Goal: Task Accomplishment & Management: Manage account settings

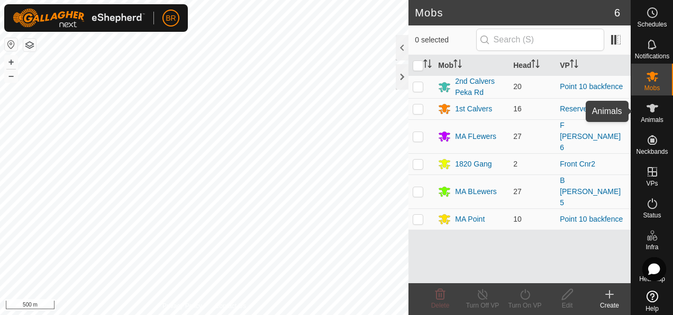
click at [651, 110] on icon at bounding box center [652, 108] width 13 height 13
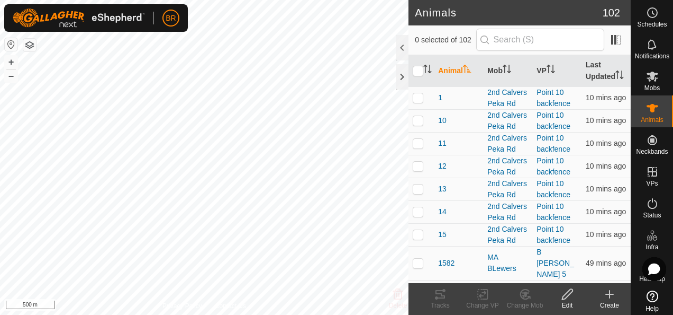
click at [453, 68] on th "Animal" at bounding box center [458, 71] width 49 height 32
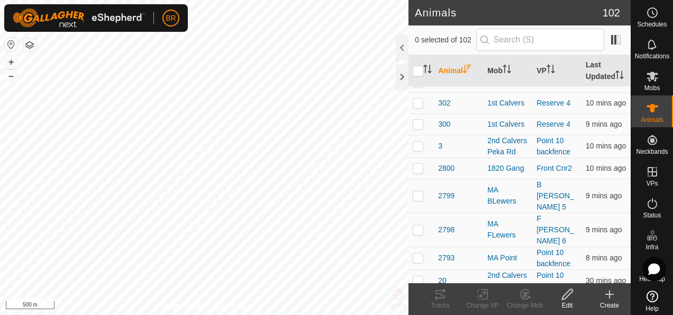
scroll to position [1633, 0]
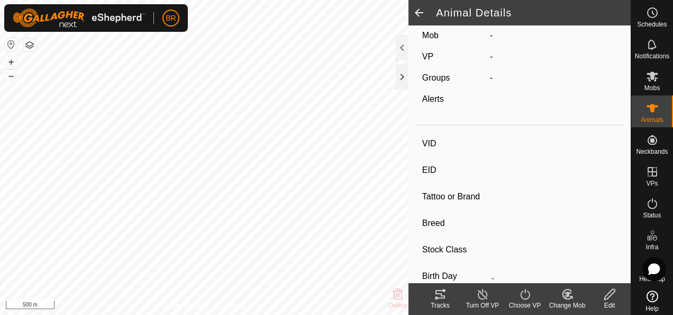
scroll to position [15, 0]
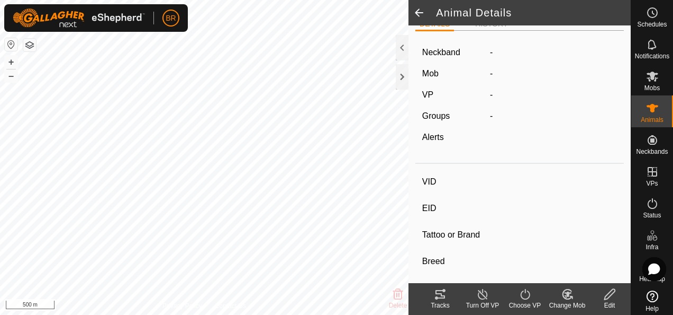
type input "1952"
type input "-"
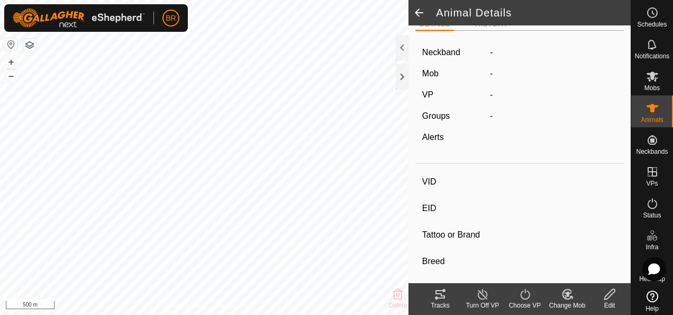
type input "0 kg"
type input "-"
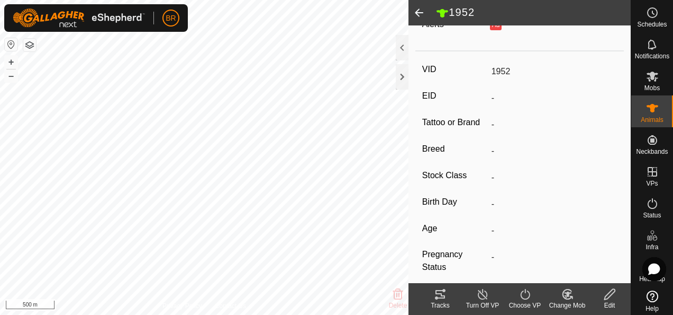
scroll to position [0, 0]
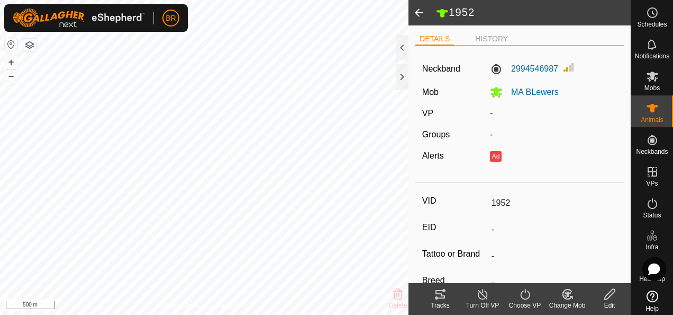
click at [569, 294] on icon at bounding box center [567, 293] width 13 height 13
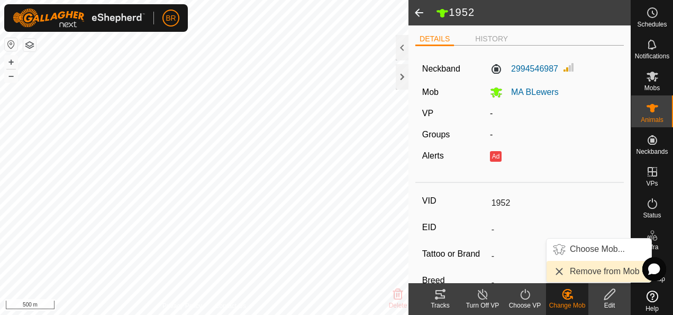
click at [591, 270] on link "Remove from Mob" at bounding box center [599, 270] width 105 height 21
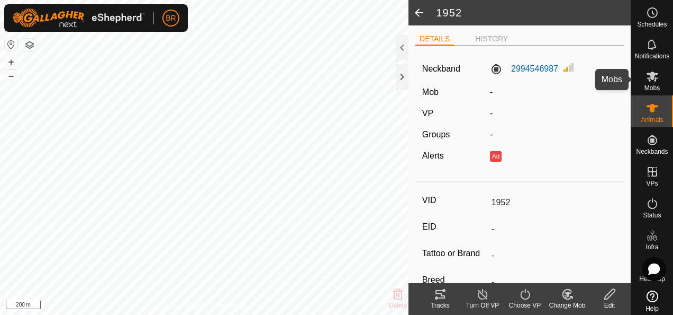
click at [647, 85] on span "Mobs" at bounding box center [652, 88] width 15 height 6
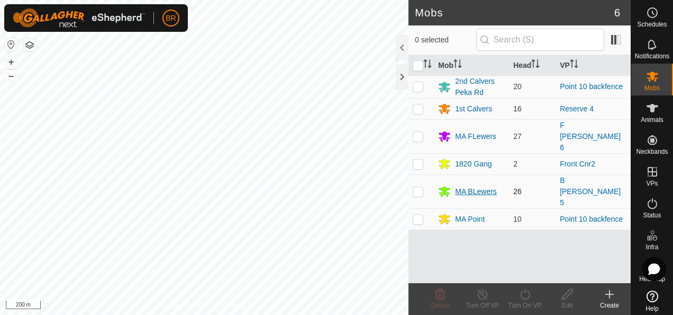
click at [474, 186] on div "MA BLewers" at bounding box center [476, 191] width 42 height 11
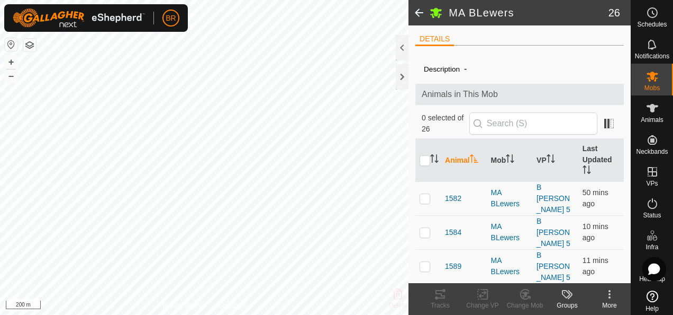
click at [416, 12] on span at bounding box center [419, 12] width 21 height 25
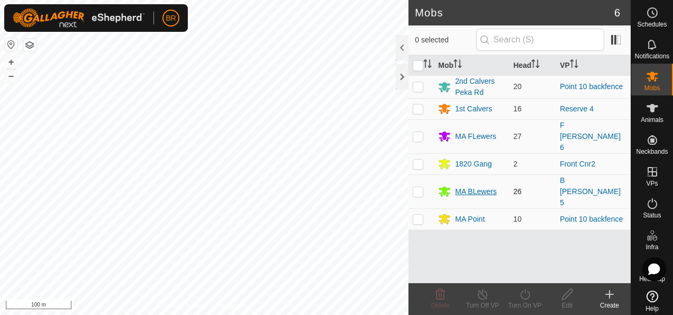
click at [468, 186] on div "MA BLewers" at bounding box center [476, 191] width 42 height 11
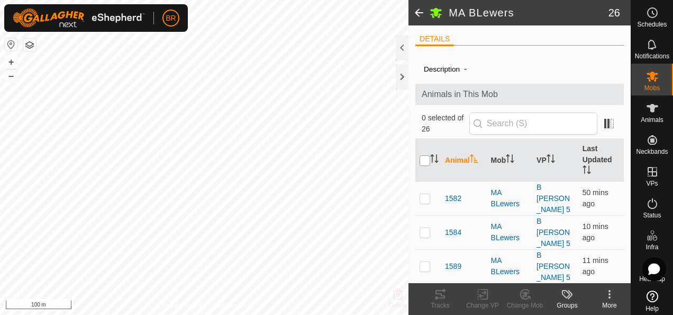
click at [427, 159] on input "checkbox" at bounding box center [425, 160] width 11 height 11
checkbox input "true"
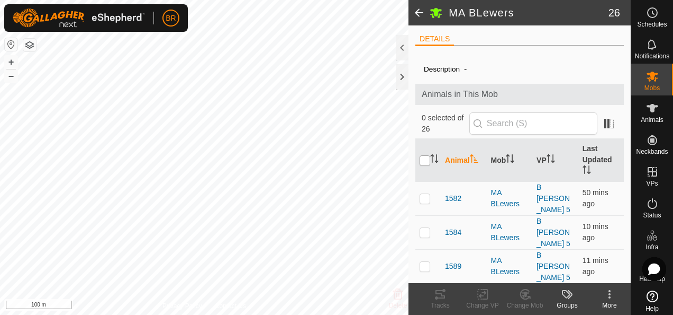
checkbox input "true"
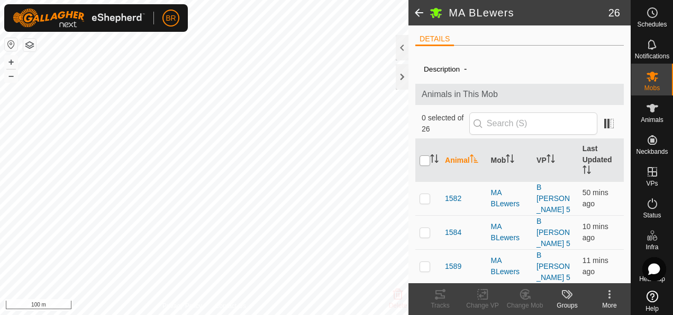
checkbox input "true"
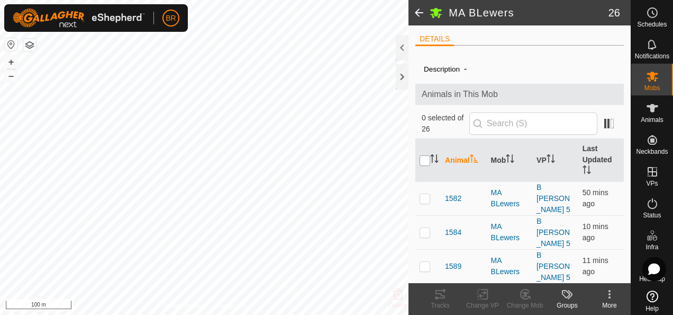
checkbox input "true"
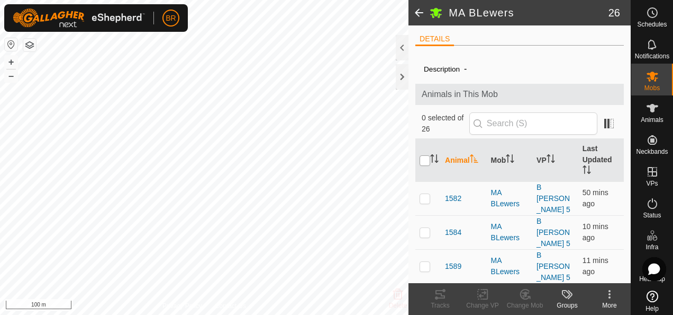
checkbox input "true"
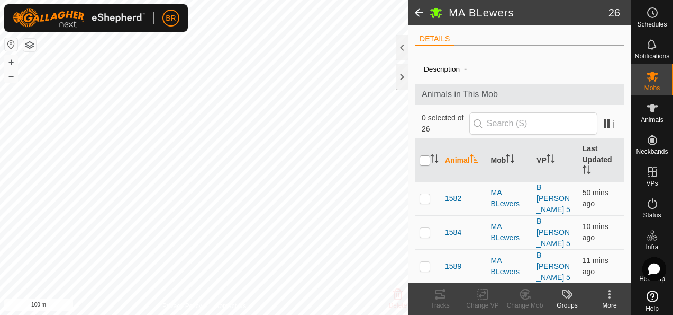
checkbox input "true"
click at [489, 294] on change-vp-svg-icon at bounding box center [483, 293] width 42 height 13
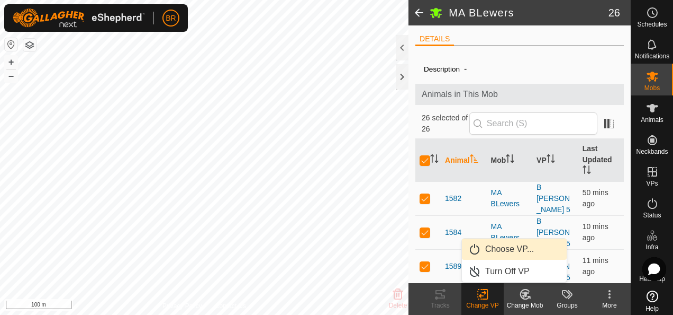
click at [513, 250] on link "Choose VP..." at bounding box center [514, 248] width 105 height 21
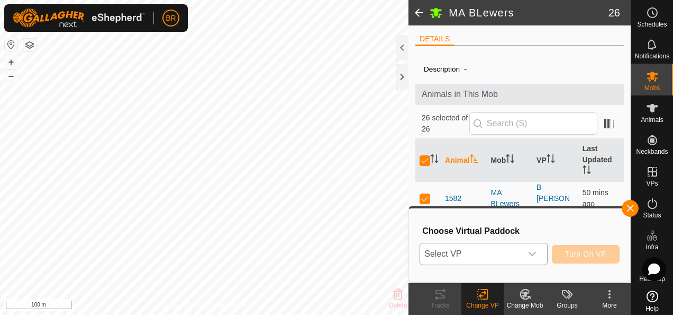
click at [525, 257] on div "dropdown trigger" at bounding box center [532, 253] width 21 height 21
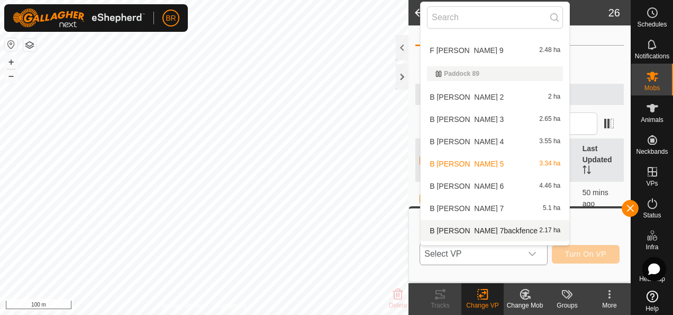
scroll to position [371, 0]
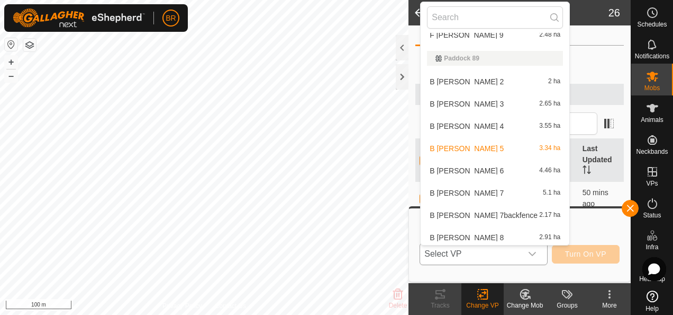
click at [452, 169] on li "B [PERSON_NAME] 6 4.46 ha" at bounding box center [495, 170] width 149 height 21
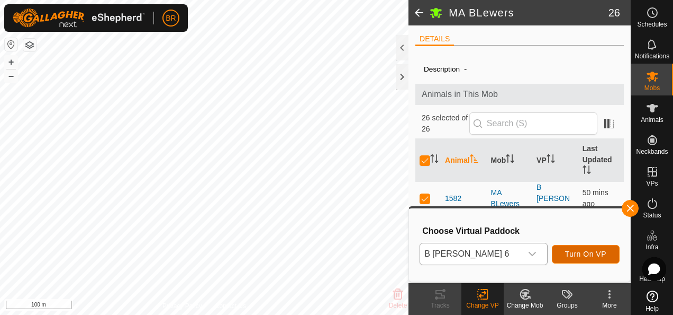
click at [576, 250] on span "Turn On VP" at bounding box center [585, 253] width 41 height 8
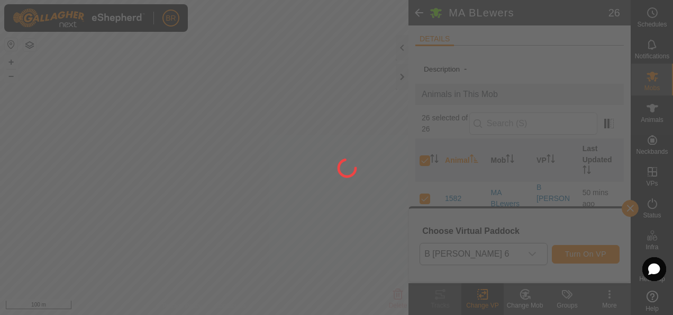
click at [345, 176] on div at bounding box center [336, 157] width 673 height 315
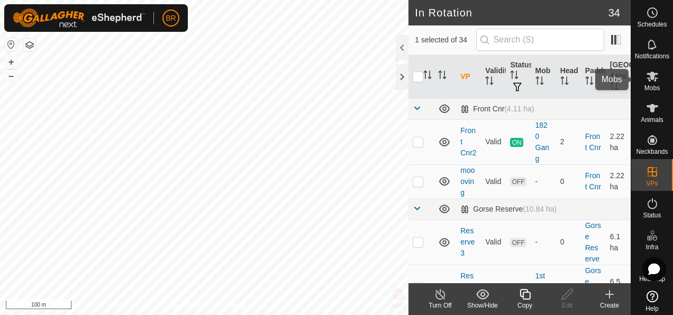
click at [646, 80] on icon at bounding box center [652, 76] width 13 height 13
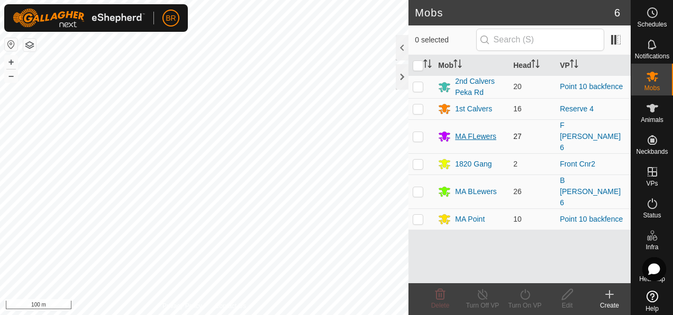
click at [471, 131] on div "MA FLewers" at bounding box center [475, 136] width 41 height 11
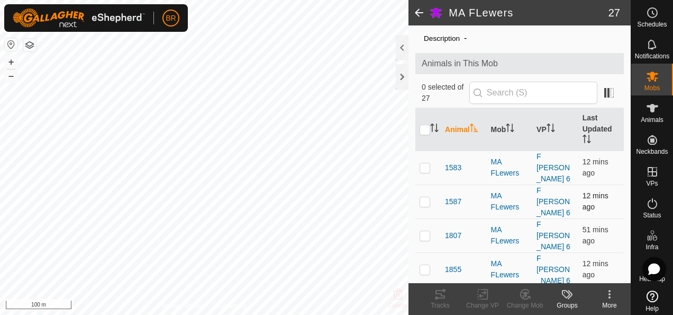
scroll to position [53, 0]
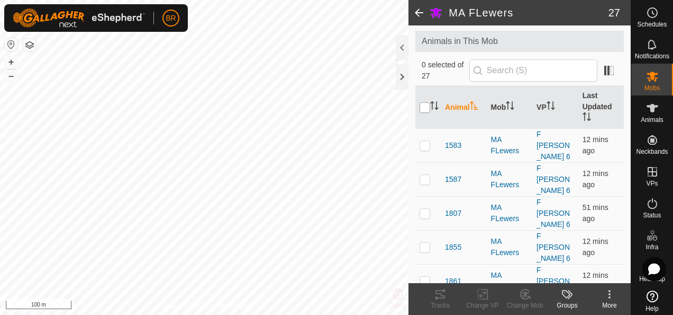
click at [424, 107] on input "checkbox" at bounding box center [425, 107] width 11 height 11
checkbox input "true"
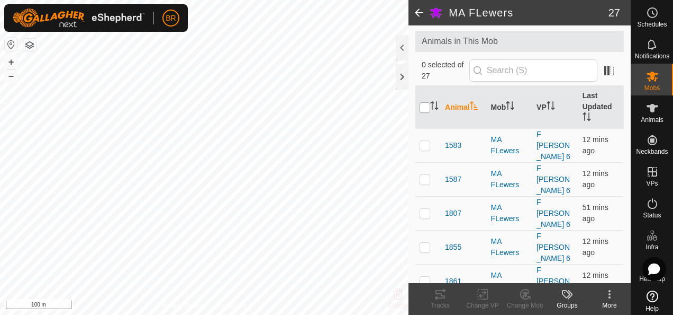
checkbox input "true"
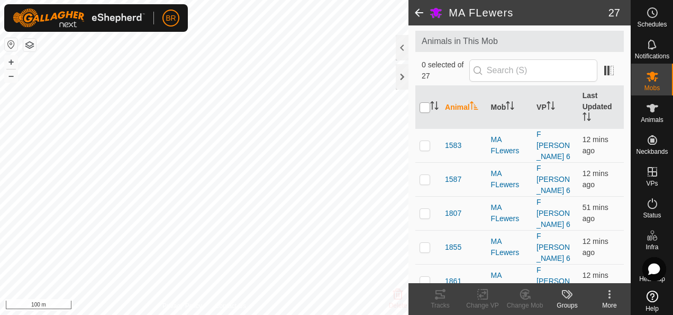
checkbox input "true"
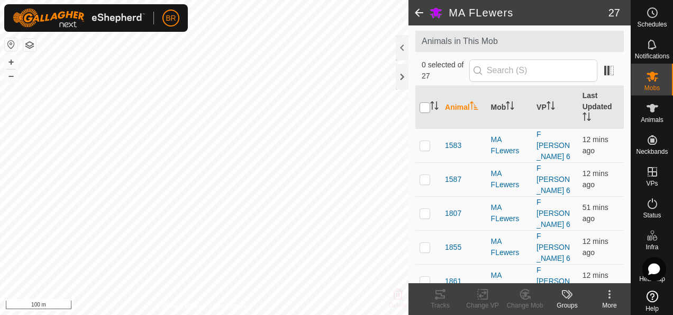
checkbox input "true"
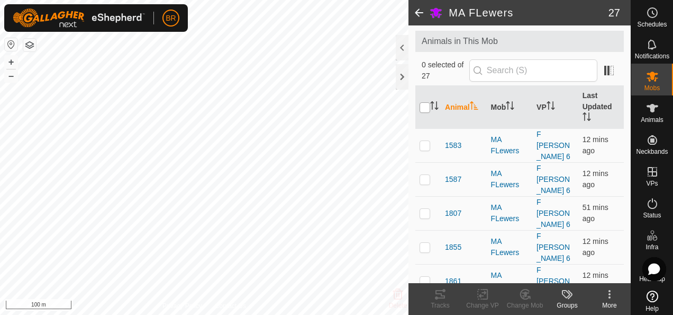
checkbox input "true"
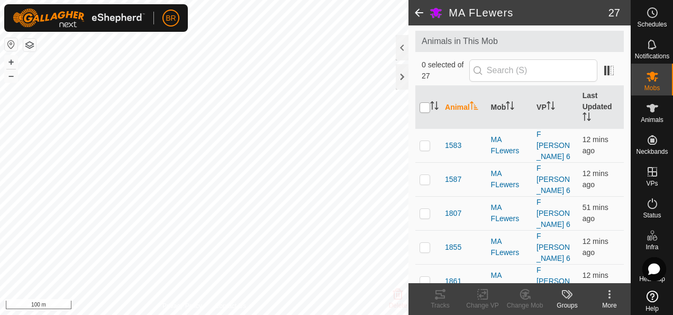
checkbox input "true"
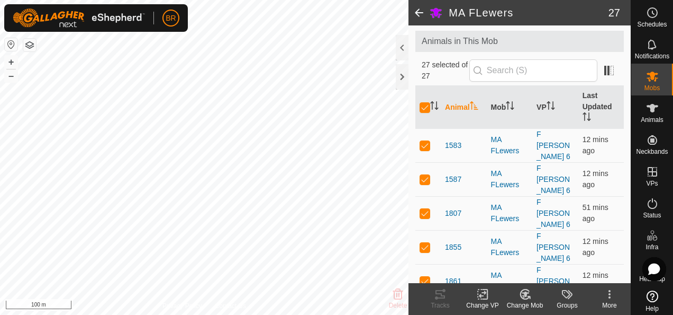
click at [488, 295] on icon at bounding box center [483, 293] width 13 height 13
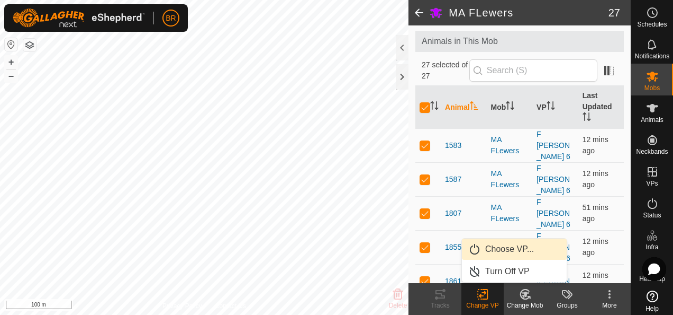
click at [499, 246] on link "Choose VP..." at bounding box center [514, 248] width 105 height 21
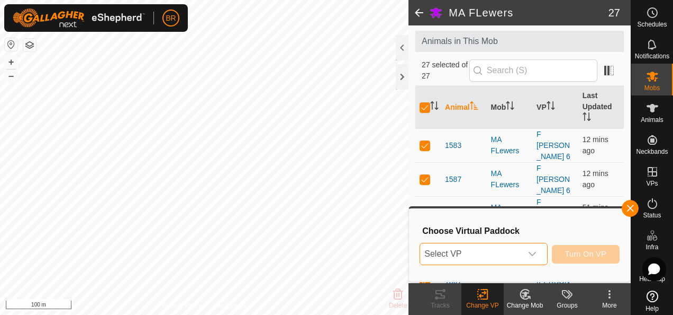
click at [466, 252] on span "Select VP" at bounding box center [470, 253] width 101 height 21
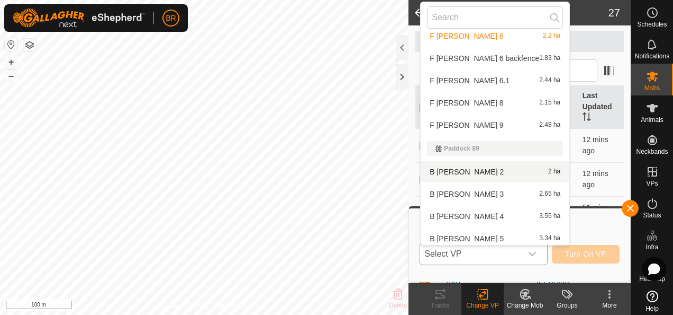
scroll to position [228, 0]
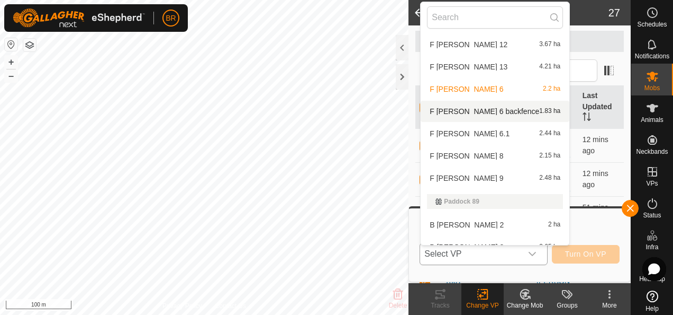
click at [448, 108] on li "F [PERSON_NAME] 6 backfence 1.83 ha" at bounding box center [495, 111] width 149 height 21
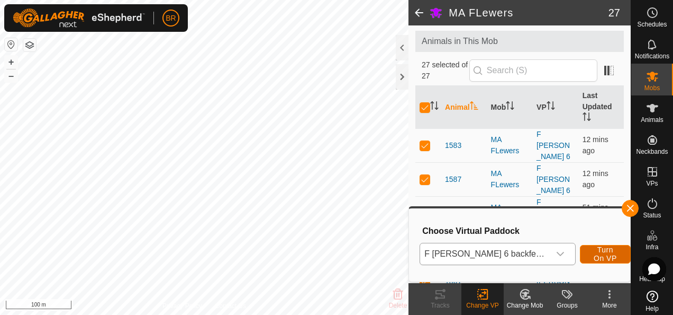
click at [594, 251] on span "Turn On VP" at bounding box center [606, 253] width 24 height 17
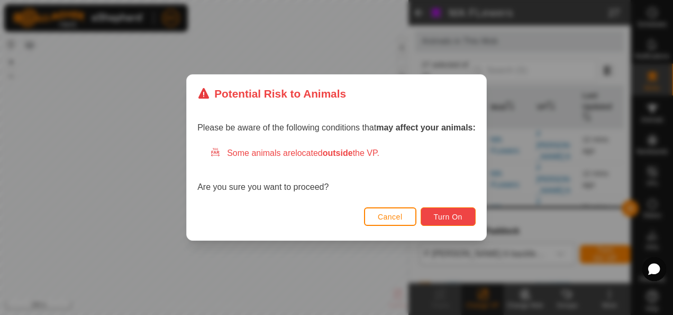
click at [459, 219] on span "Turn On" at bounding box center [448, 216] width 29 height 8
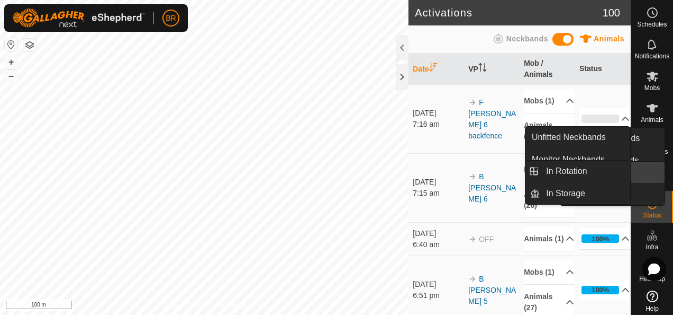
click at [646, 173] on link "In Rotation" at bounding box center [619, 171] width 91 height 21
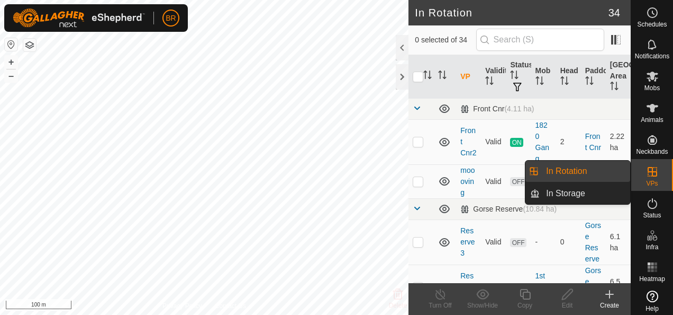
drag, startPoint x: 0, startPoint y: 0, endPoint x: 589, endPoint y: 170, distance: 613.5
click at [589, 170] on link "In Rotation" at bounding box center [585, 170] width 91 height 21
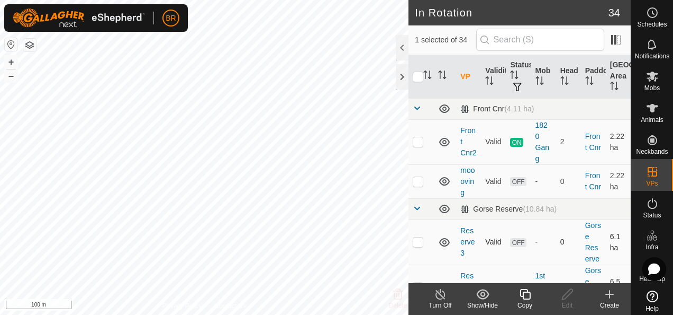
checkbox input "false"
checkbox input "true"
checkbox input "false"
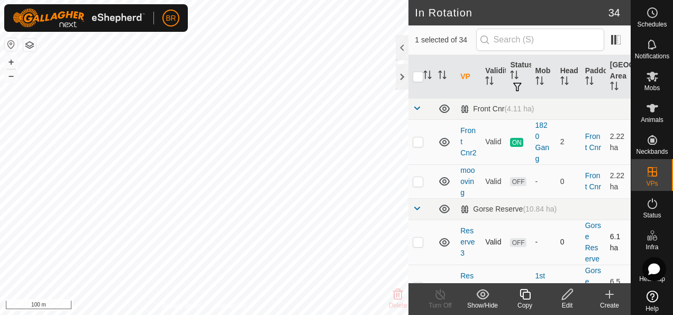
checkbox input "true"
checkbox input "false"
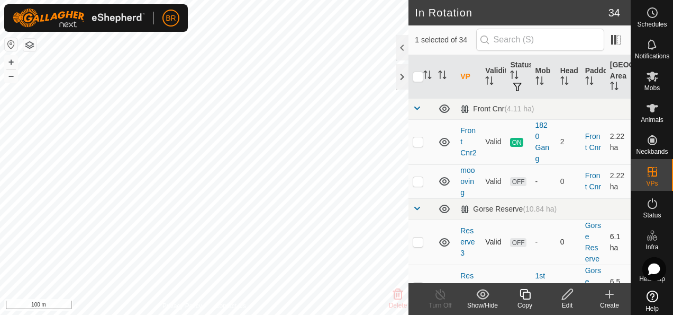
checkbox input "true"
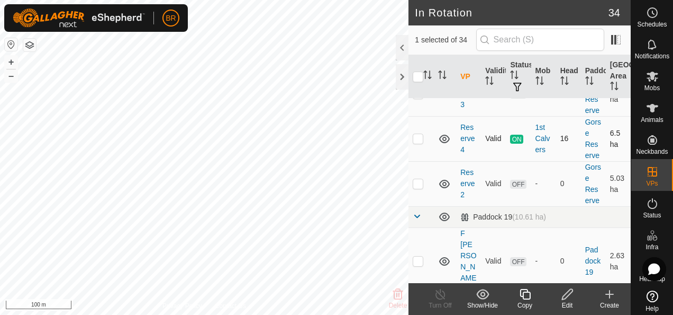
scroll to position [159, 0]
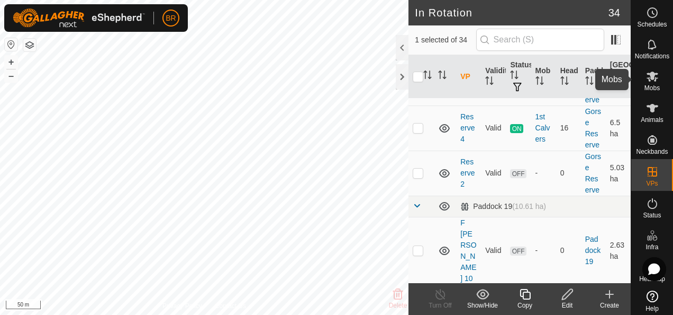
click at [646, 82] on icon at bounding box center [652, 76] width 13 height 13
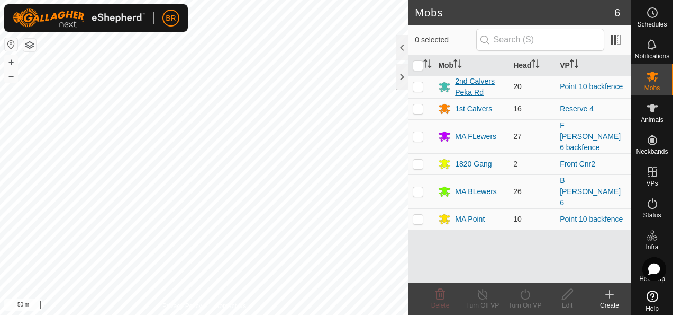
click at [469, 85] on div "2nd Calvers Peka Rd" at bounding box center [480, 87] width 50 height 22
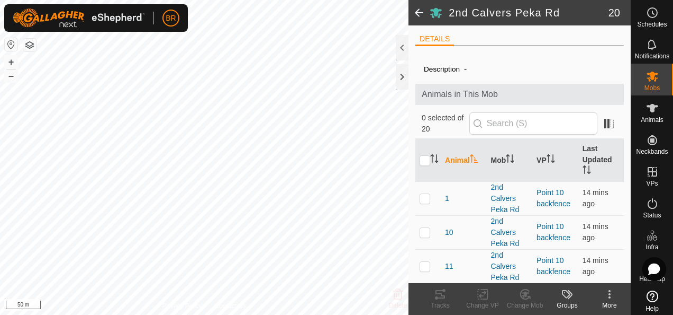
drag, startPoint x: 425, startPoint y: 160, endPoint x: 424, endPoint y: 168, distance: 8.5
click at [425, 160] on input "checkbox" at bounding box center [425, 160] width 11 height 11
checkbox input "true"
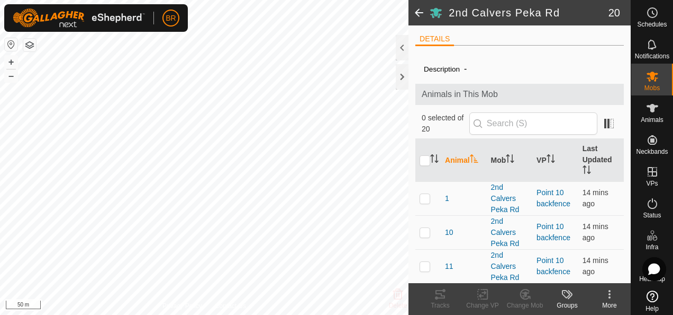
checkbox input "true"
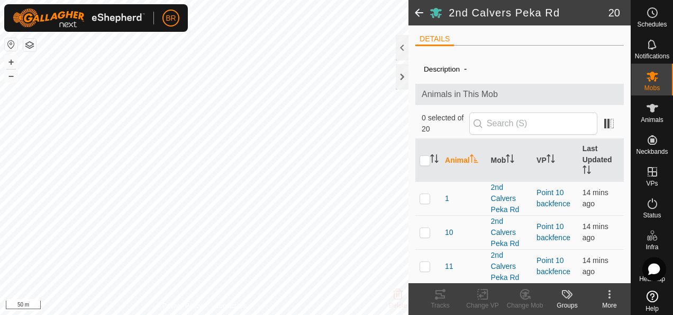
checkbox input "true"
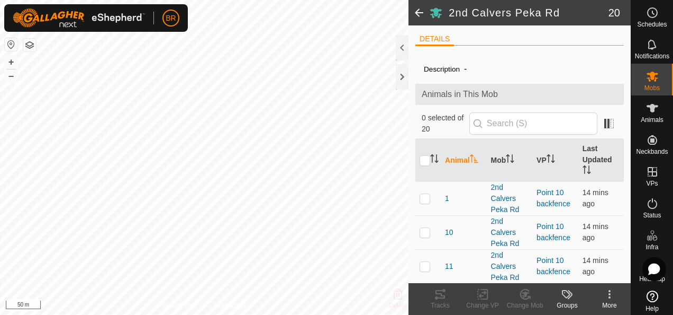
checkbox input "true"
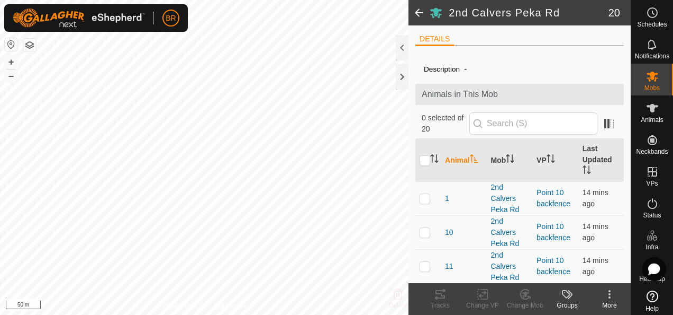
checkbox input "true"
click at [484, 300] on div "Change VP" at bounding box center [483, 305] width 42 height 10
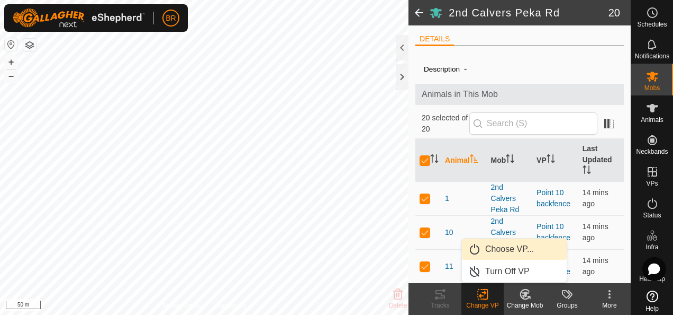
click at [500, 245] on link "Choose VP..." at bounding box center [514, 248] width 105 height 21
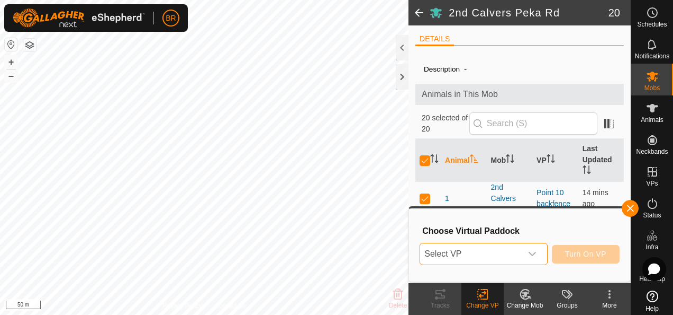
click at [499, 254] on span "Select VP" at bounding box center [470, 253] width 101 height 21
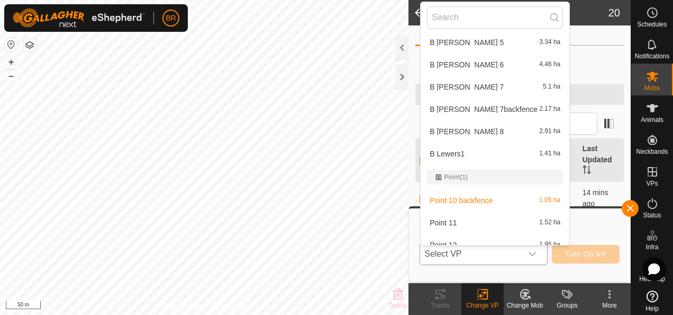
scroll to position [529, 0]
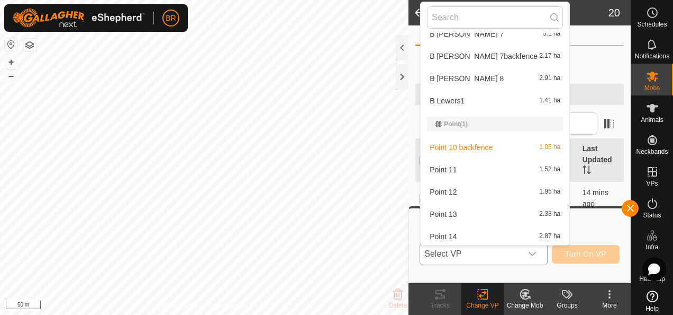
click at [456, 165] on li "Point 11 1.52 ha" at bounding box center [495, 169] width 149 height 21
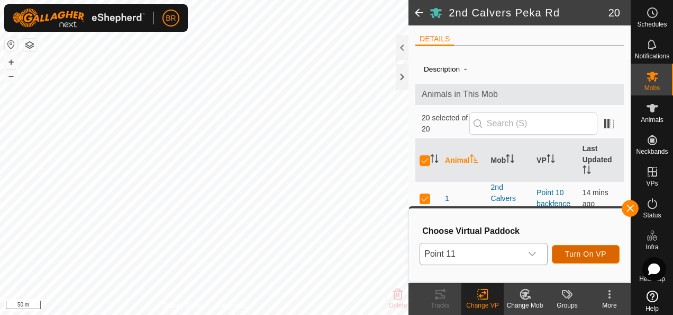
click at [581, 250] on span "Turn On VP" at bounding box center [585, 253] width 41 height 8
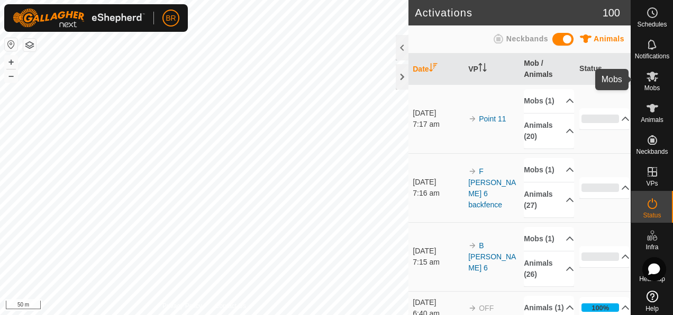
click at [647, 80] on icon at bounding box center [653, 76] width 12 height 10
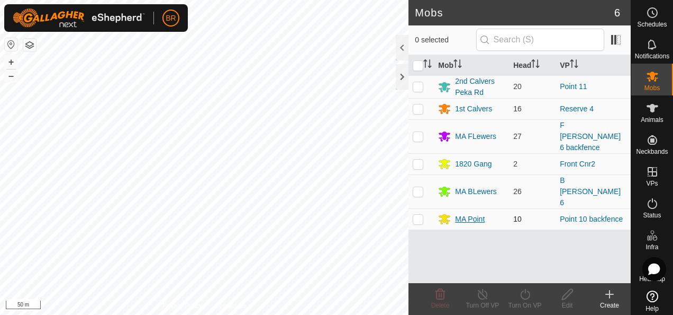
click at [467, 213] on div "MA Point" at bounding box center [470, 218] width 30 height 11
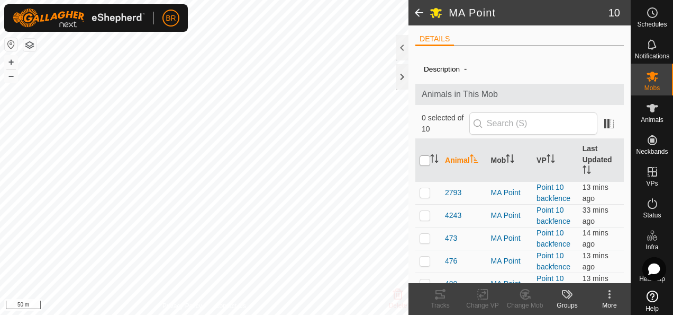
click at [420, 158] on input "checkbox" at bounding box center [425, 160] width 11 height 11
checkbox input "true"
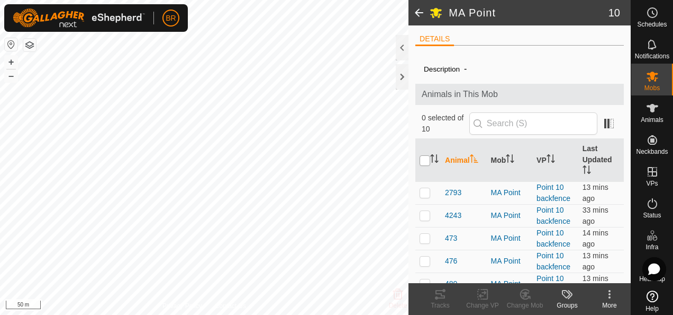
checkbox input "true"
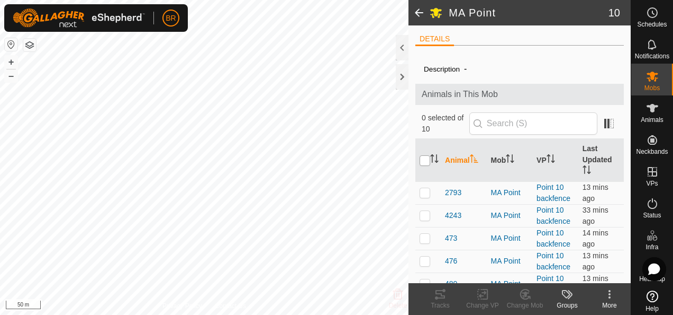
checkbox input "true"
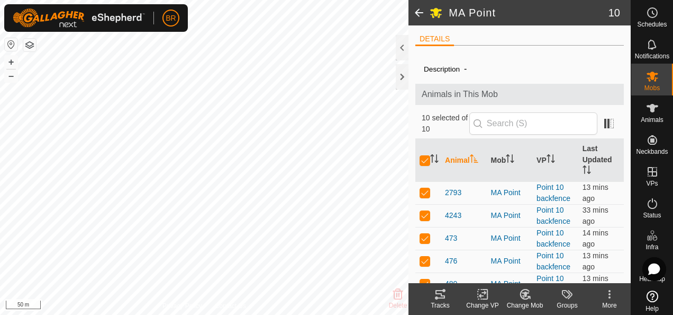
click at [487, 303] on div "Change VP" at bounding box center [483, 305] width 42 height 10
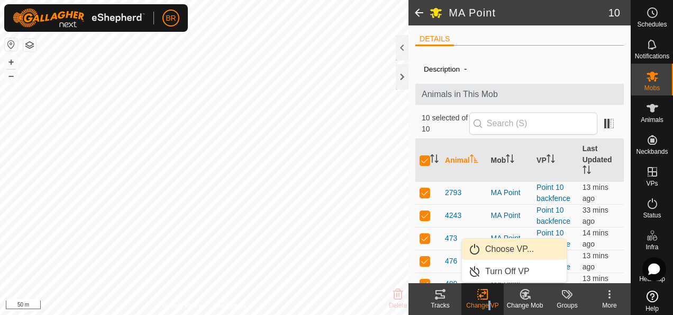
drag, startPoint x: 487, startPoint y: 303, endPoint x: 486, endPoint y: 248, distance: 55.1
click at [486, 248] on link "Choose VP..." at bounding box center [514, 248] width 105 height 21
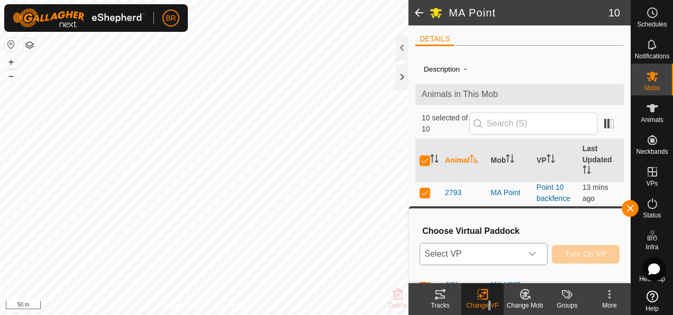
click at [486, 250] on span "Select VP" at bounding box center [470, 253] width 101 height 21
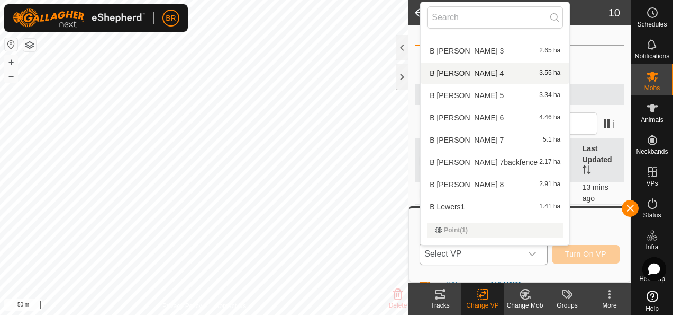
scroll to position [582, 0]
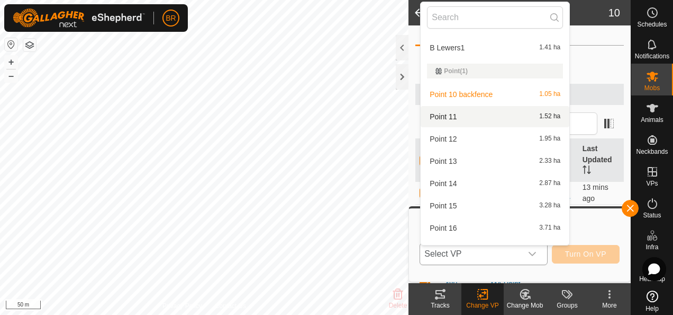
click at [448, 112] on li "Point 11 1.52 ha" at bounding box center [495, 116] width 149 height 21
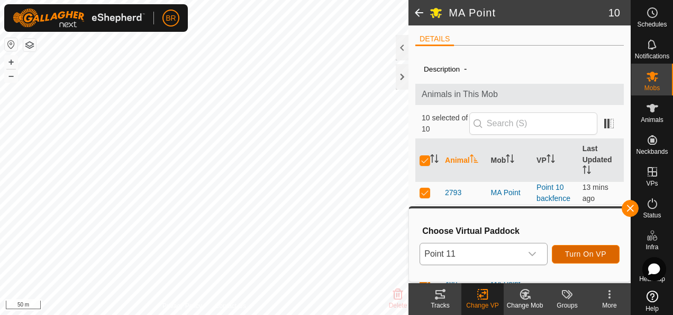
click at [586, 253] on span "Turn On VP" at bounding box center [585, 253] width 41 height 8
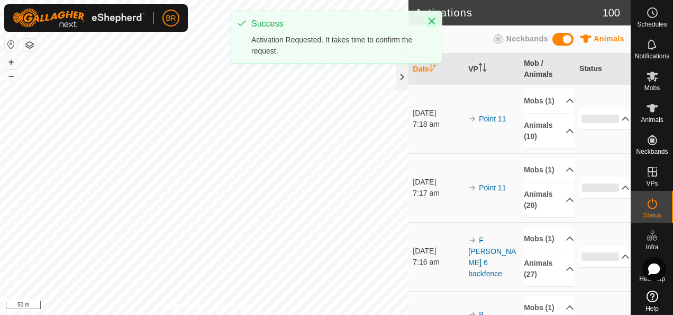
click at [433, 18] on icon "Close" at bounding box center [432, 21] width 8 height 8
